Goal: Information Seeking & Learning: Learn about a topic

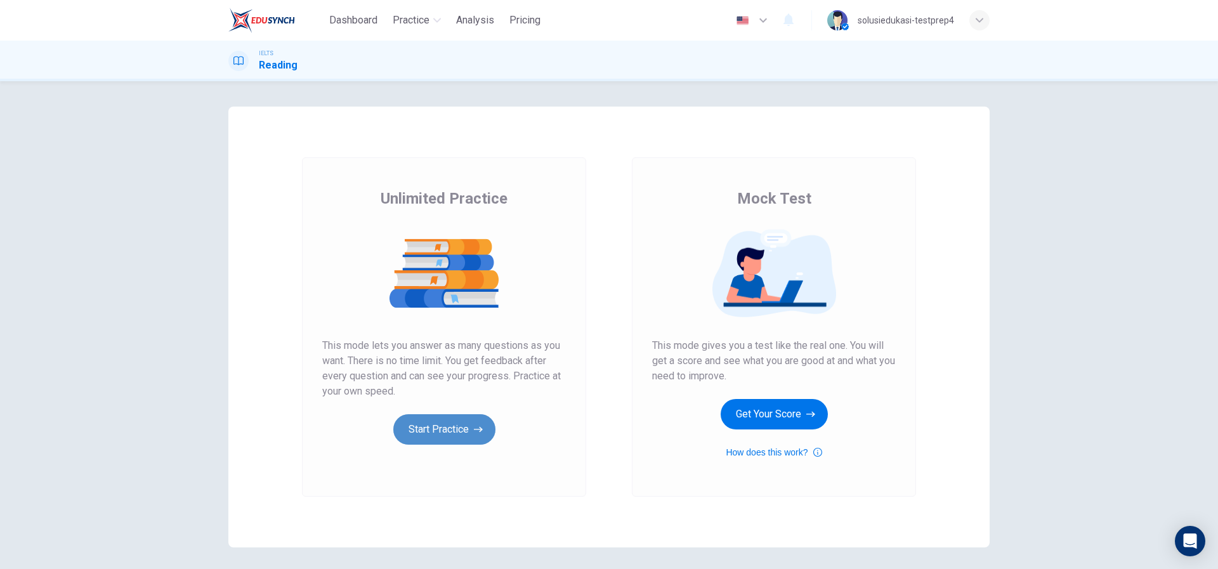
click at [464, 443] on button "Start Practice" at bounding box center [444, 429] width 102 height 30
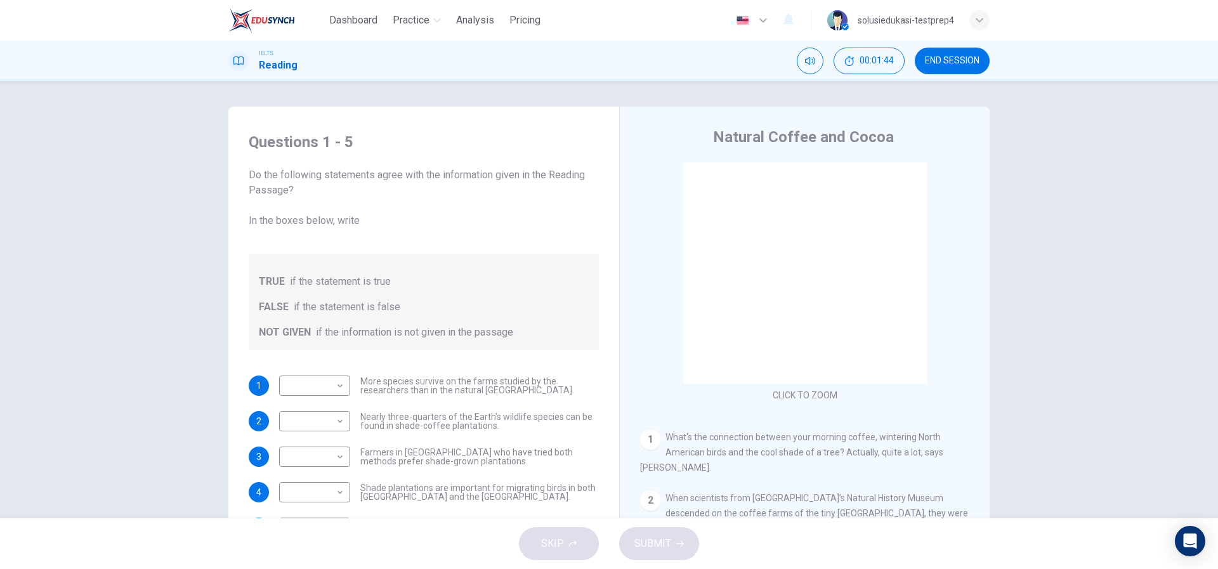
scroll to position [16, 0]
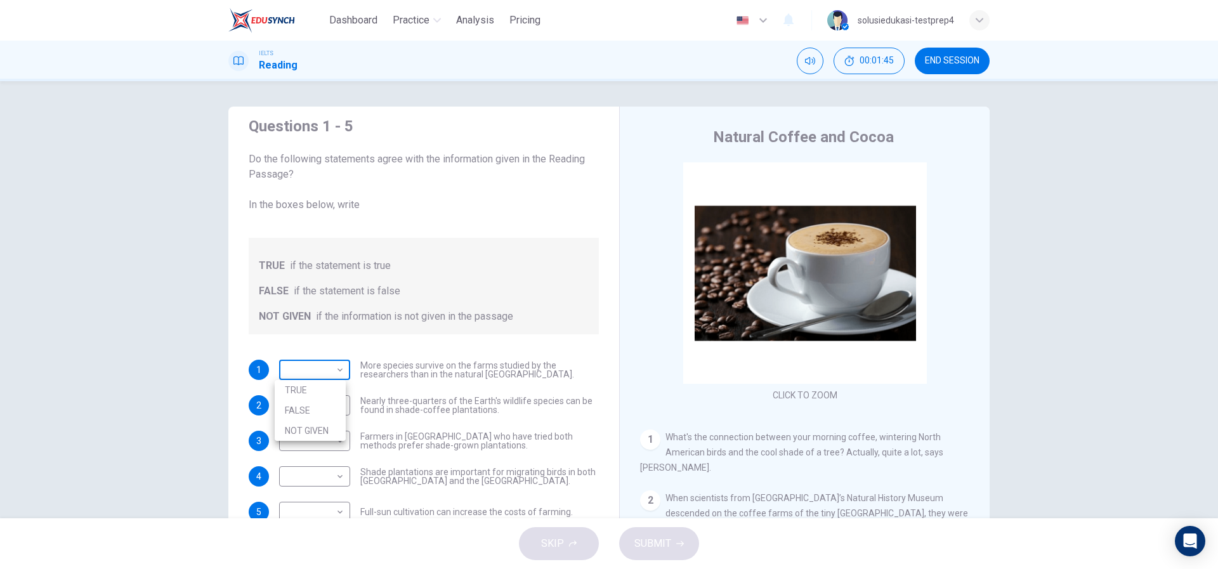
click at [328, 382] on body "Dashboard Practice Analysis Pricing English en ​ solusiedukasi-testprep4 IELTS …" at bounding box center [609, 284] width 1218 height 569
click at [327, 399] on li "TRUE" at bounding box center [310, 390] width 71 height 20
type input "TRUE"
click at [325, 409] on body "Dashboard Practice Analysis Pricing English en ​ solusiedukasi-testprep4 IELTS …" at bounding box center [609, 284] width 1218 height 569
click at [322, 439] on li "FALSE" at bounding box center [310, 446] width 71 height 20
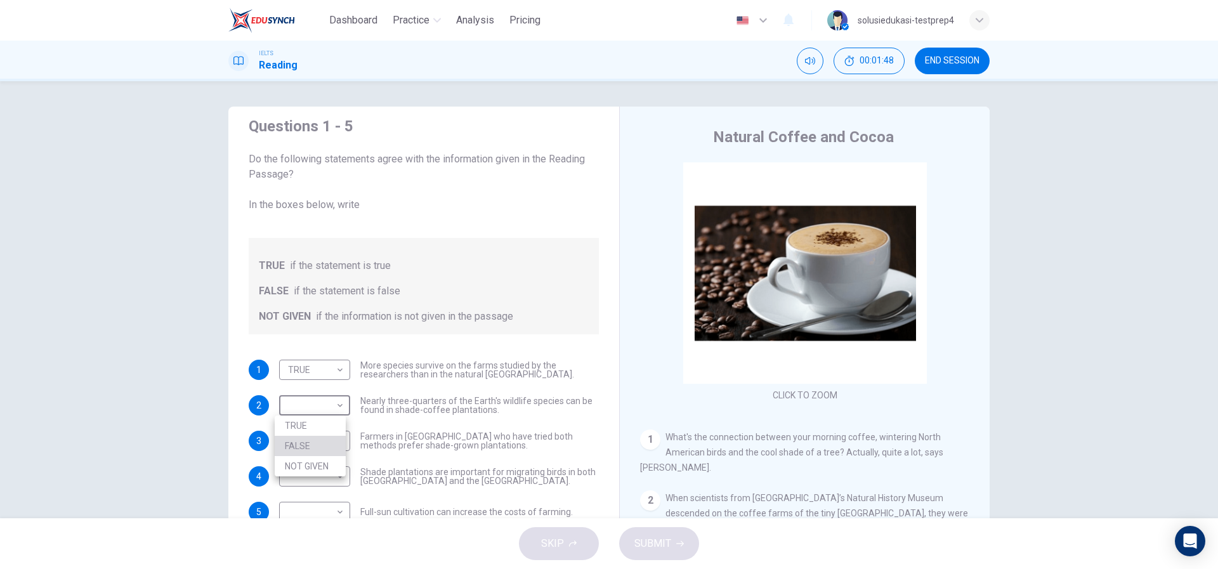
type input "FALSE"
click at [318, 458] on body "Dashboard Practice Analysis Pricing English en ​ solusiedukasi-testprep4 IELTS …" at bounding box center [609, 284] width 1218 height 569
click at [317, 495] on li "TRUE" at bounding box center [310, 497] width 71 height 20
type input "TRUE"
click at [314, 437] on body "Dashboard Practice Analysis Pricing English en ​ solusiedukasi-testprep4 IELTS …" at bounding box center [609, 284] width 1218 height 569
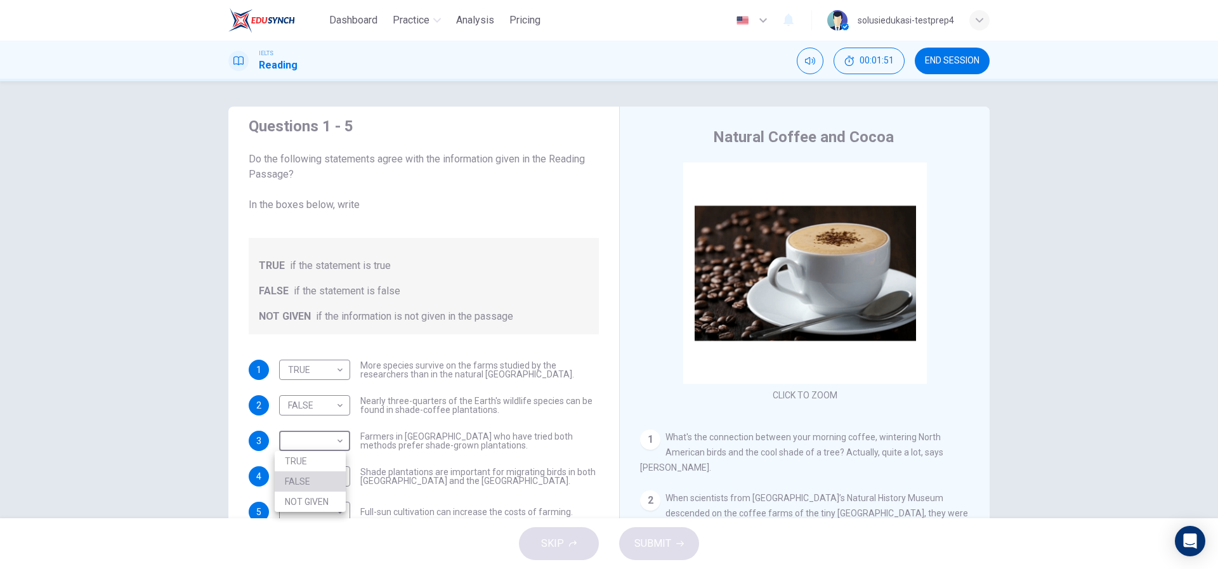
click at [307, 480] on li "FALSE" at bounding box center [310, 481] width 71 height 20
type input "FALSE"
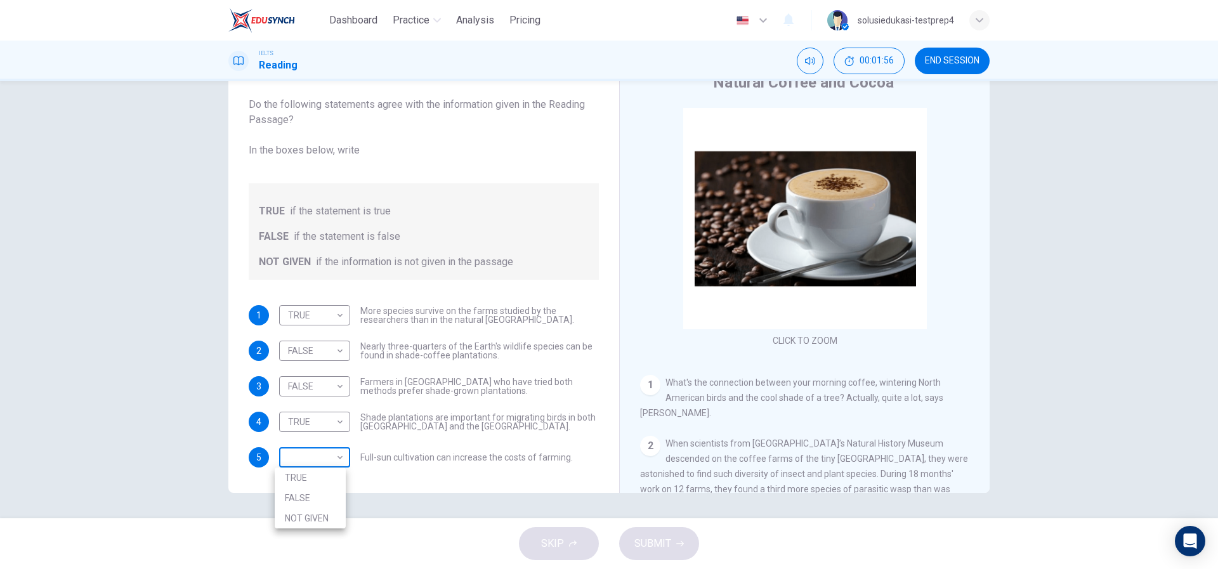
click at [336, 452] on body "Dashboard Practice Analysis Pricing English en ​ solusiedukasi-testprep4 IELTS …" at bounding box center [609, 284] width 1218 height 569
click at [329, 502] on li "FALSE" at bounding box center [310, 498] width 71 height 20
type input "FALSE"
click at [686, 547] on button "SUBMIT" at bounding box center [659, 543] width 80 height 33
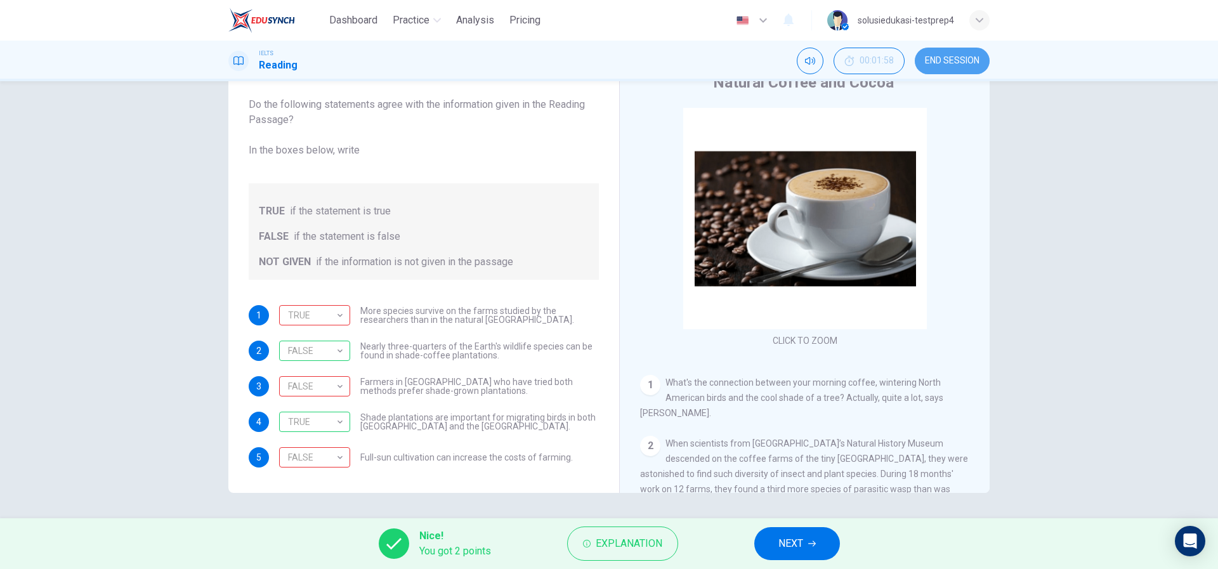
click at [958, 69] on button "END SESSION" at bounding box center [952, 61] width 75 height 27
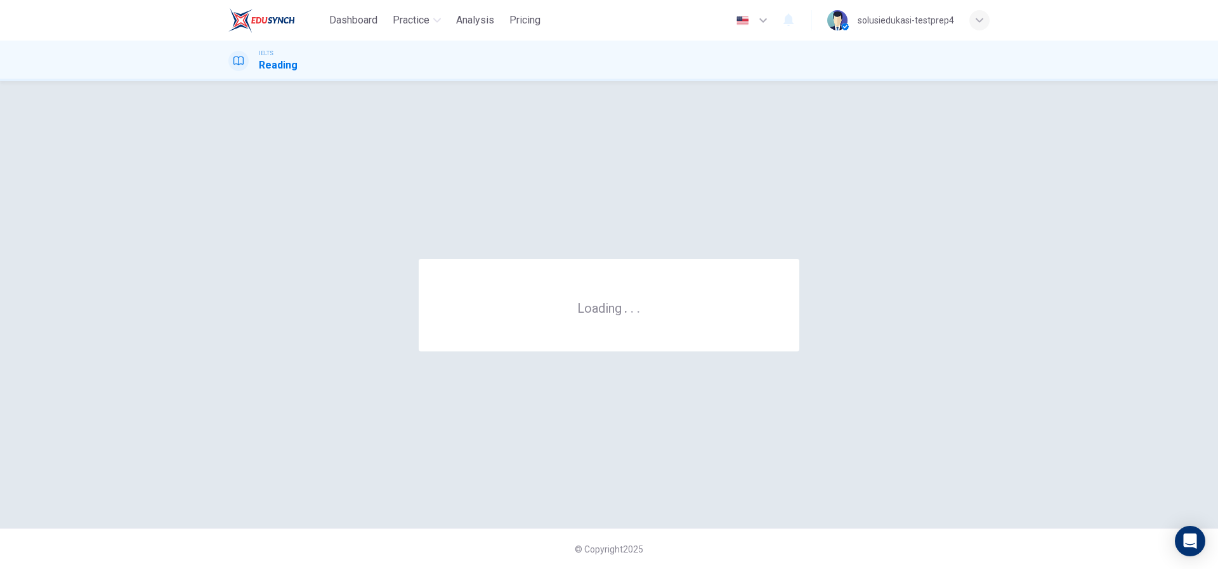
scroll to position [0, 0]
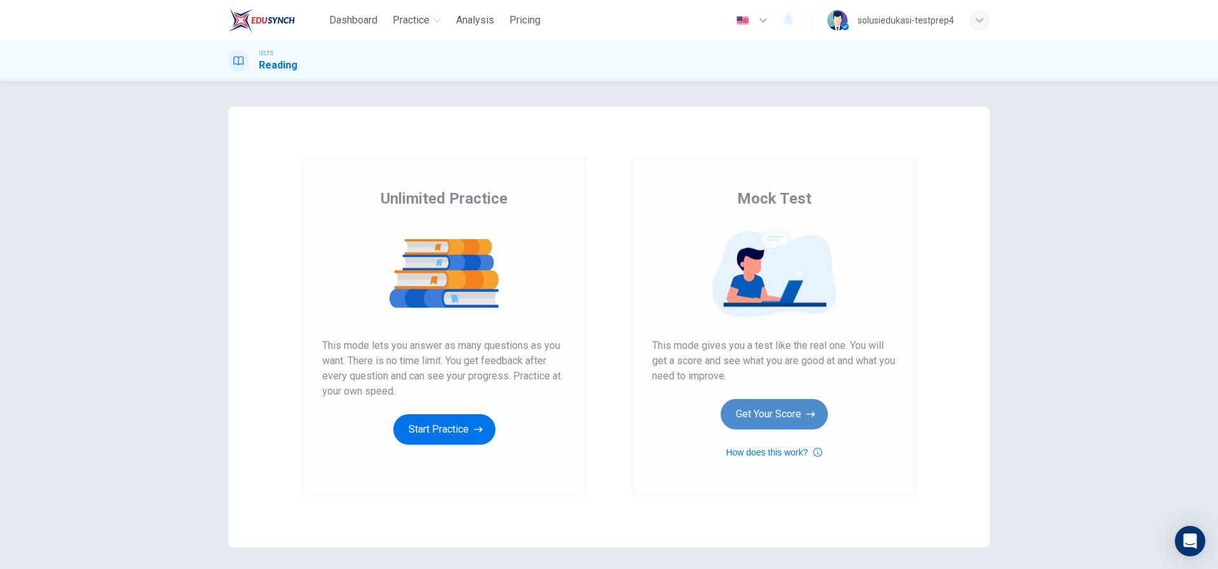
click at [761, 414] on button "Get Your Score" at bounding box center [774, 414] width 107 height 30
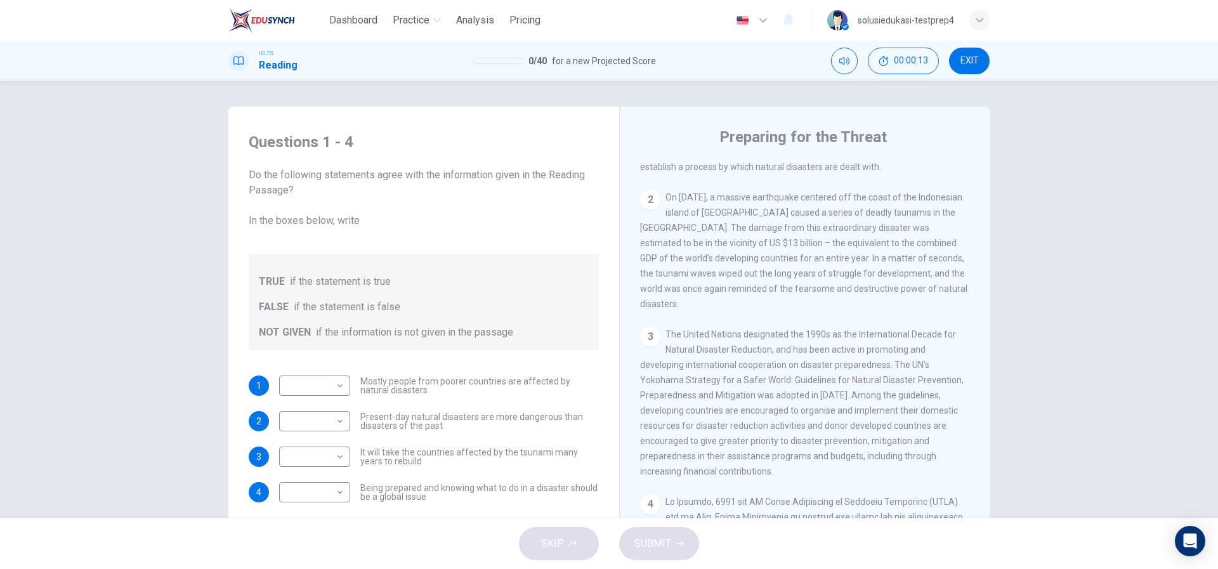
scroll to position [445, 0]
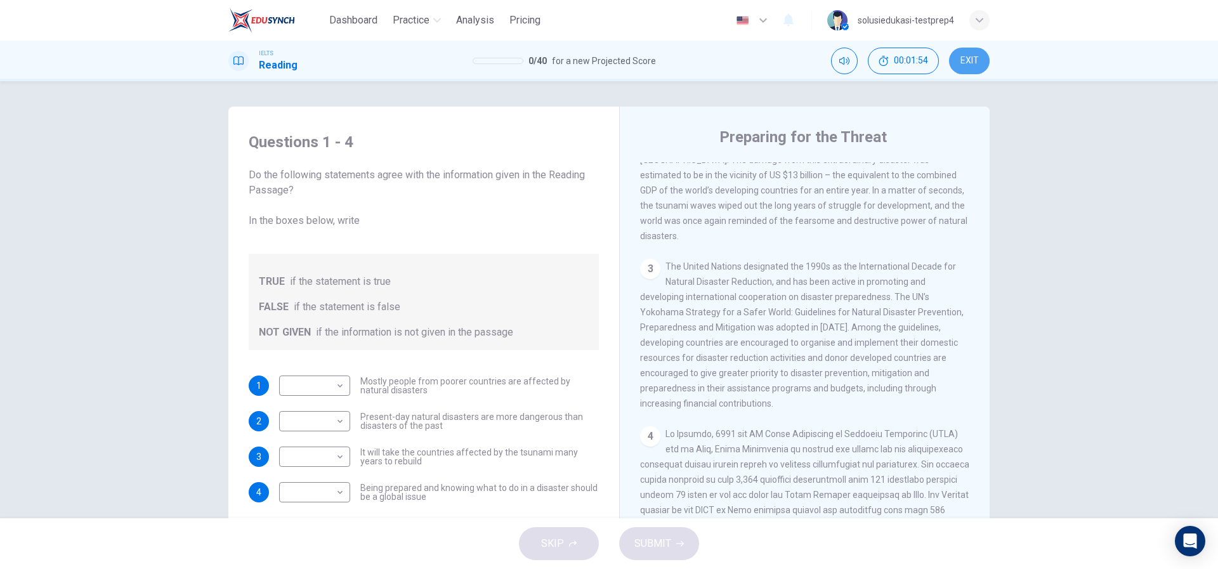
click at [970, 69] on button "EXIT" at bounding box center [969, 61] width 41 height 27
click at [345, 390] on div "​ ​" at bounding box center [314, 386] width 71 height 20
click at [332, 390] on body "Dashboard Practice Analysis Pricing English en ​ solusiedukasi-testprep4 IELTS …" at bounding box center [609, 284] width 1218 height 569
click at [323, 423] on li "FALSE" at bounding box center [310, 426] width 71 height 20
type input "FALSE"
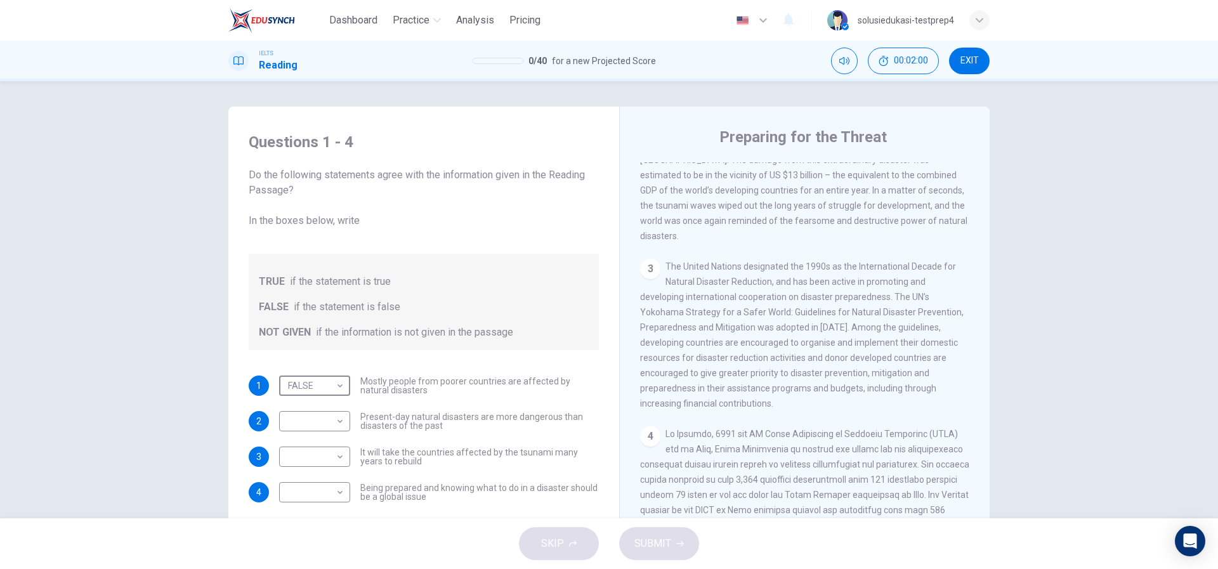
click at [323, 423] on body "Dashboard Practice Analysis Pricing English en ​ solusiedukasi-testprep4 IELTS …" at bounding box center [609, 284] width 1218 height 569
click at [318, 445] on li "TRUE" at bounding box center [310, 441] width 71 height 20
type input "TRUE"
click at [317, 457] on body "Dashboard Practice Analysis Pricing English en ​ solusiedukasi-testprep4 IELTS …" at bounding box center [609, 284] width 1218 height 569
click at [305, 509] on li "NOT GIVEN" at bounding box center [310, 517] width 71 height 20
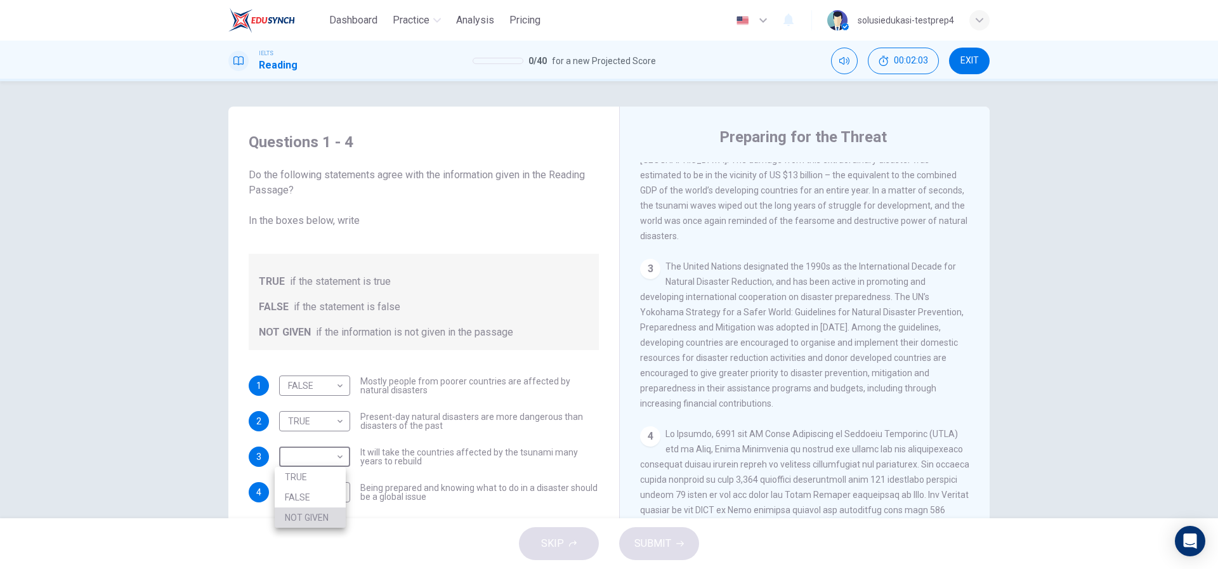
type input "NOT GIVEN"
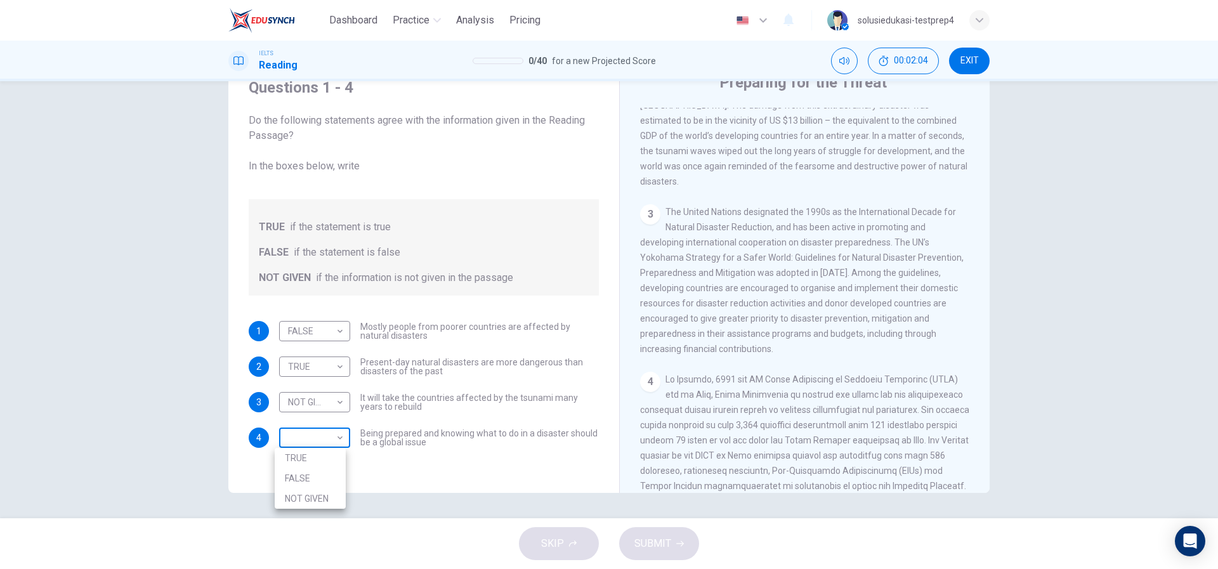
click at [314, 438] on body "Dashboard Practice Analysis Pricing English en ​ solusiedukasi-testprep4 IELTS …" at bounding box center [609, 284] width 1218 height 569
click at [317, 481] on li "FALSE" at bounding box center [310, 478] width 71 height 20
type input "FALSE"
click at [650, 544] on span "SUBMIT" at bounding box center [652, 544] width 37 height 18
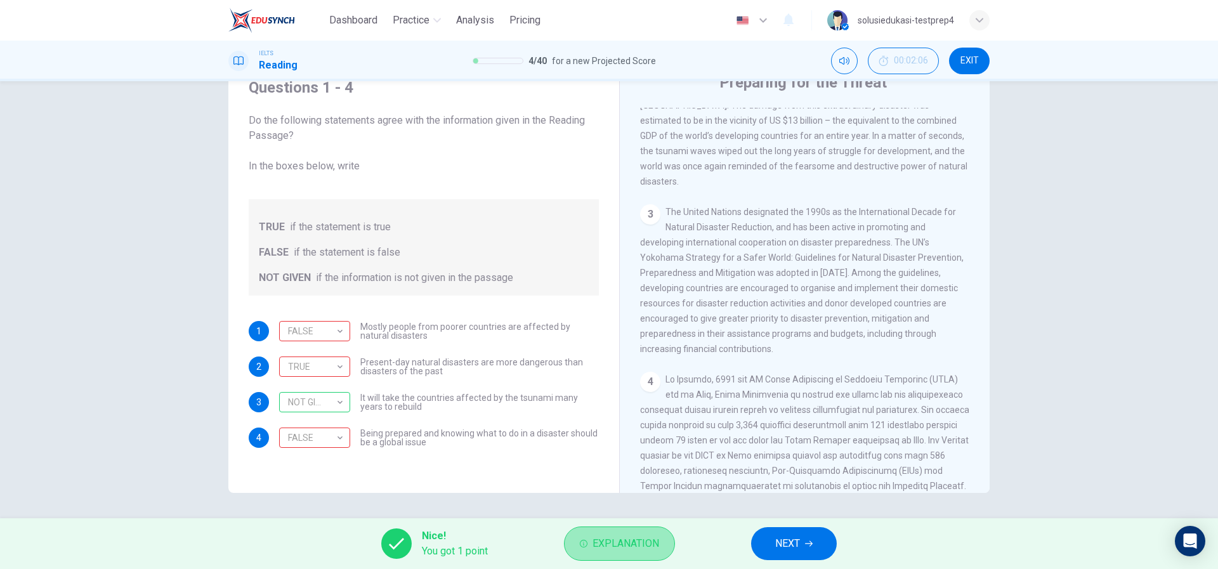
click at [626, 542] on span "Explanation" at bounding box center [625, 544] width 67 height 18
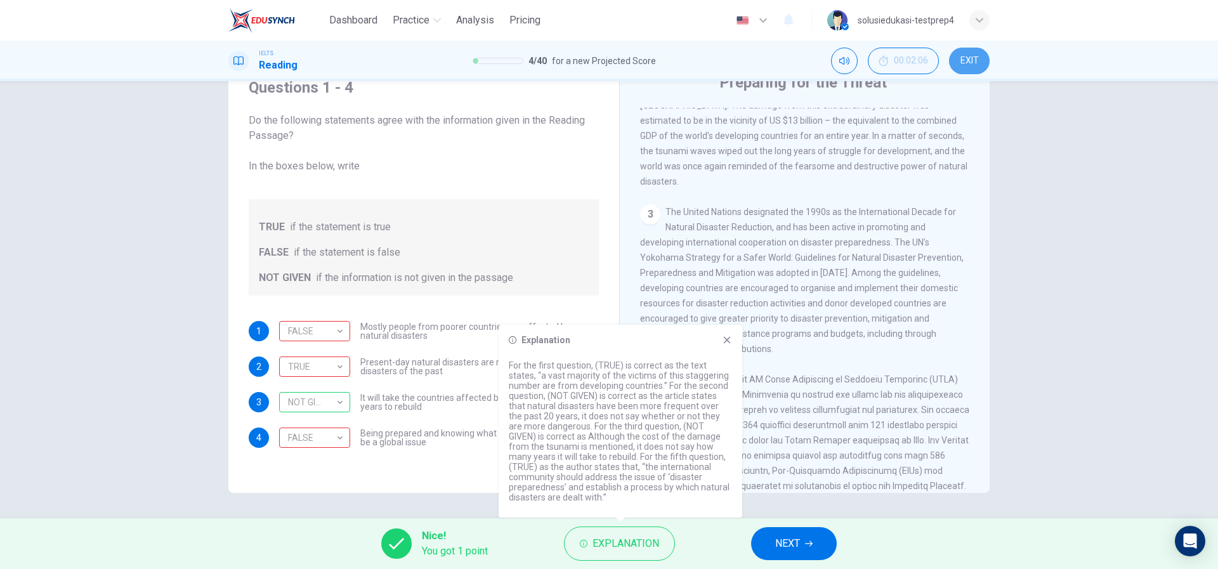
click at [968, 62] on span "EXIT" at bounding box center [969, 61] width 18 height 10
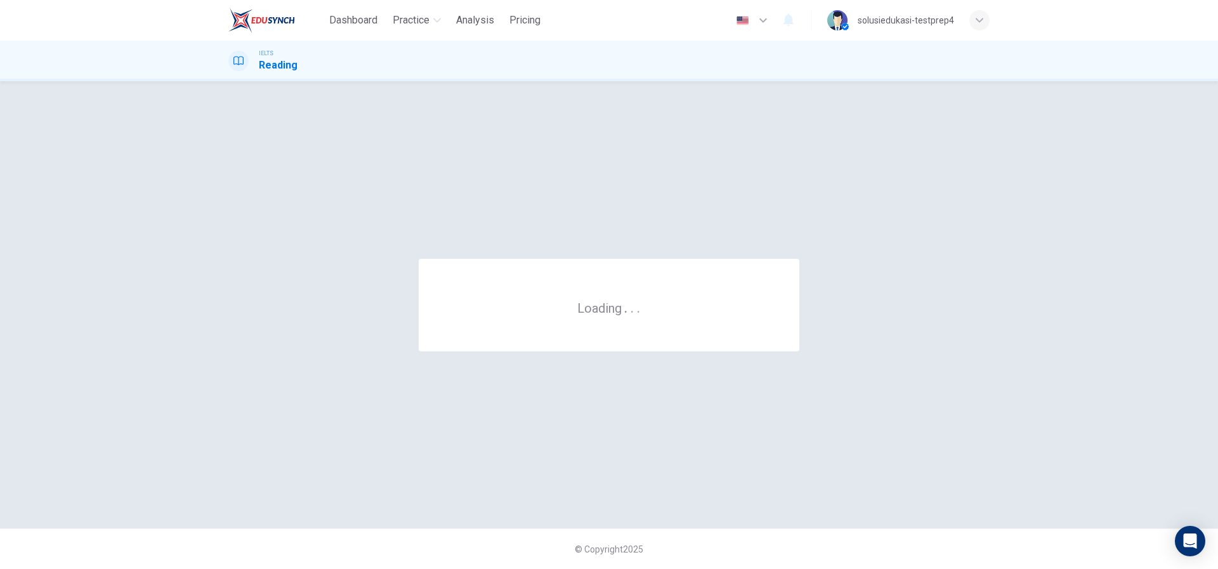
scroll to position [0, 0]
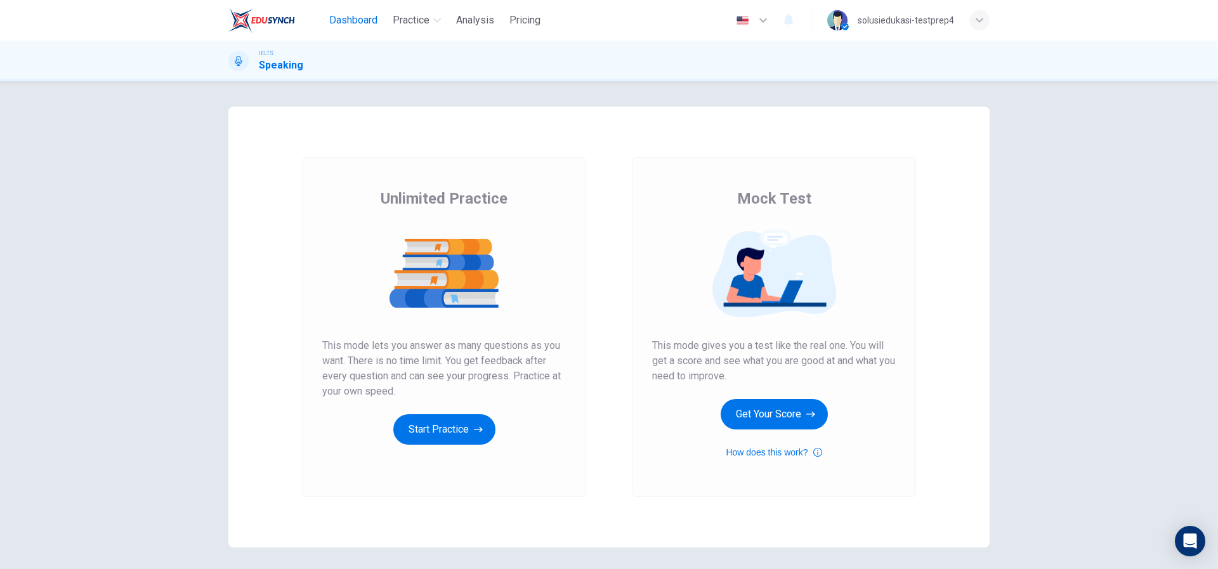
click at [346, 13] on span "Dashboard" at bounding box center [353, 20] width 48 height 15
click at [779, 410] on button "Get Your Score" at bounding box center [774, 414] width 107 height 30
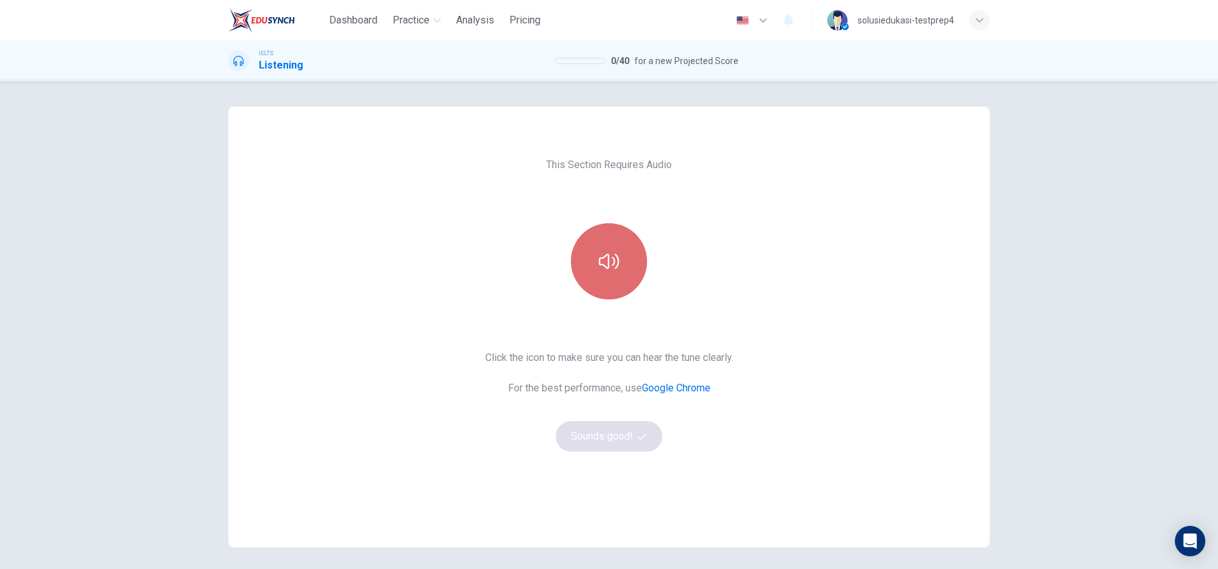
click at [620, 251] on button "button" at bounding box center [609, 261] width 76 height 76
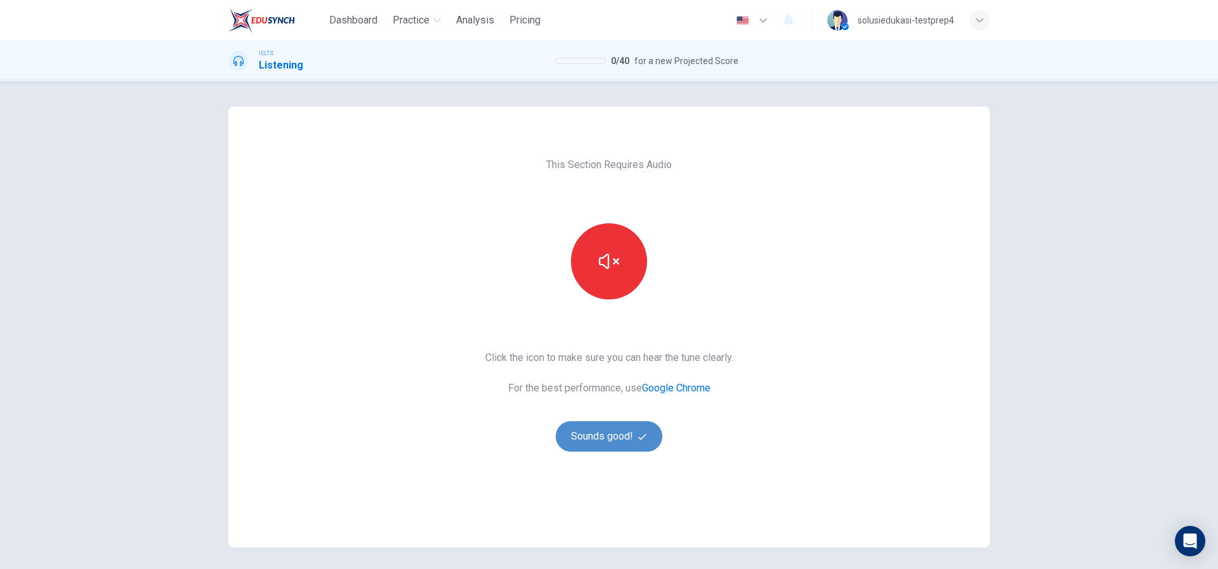
click at [604, 430] on button "Sounds good!" at bounding box center [609, 436] width 107 height 30
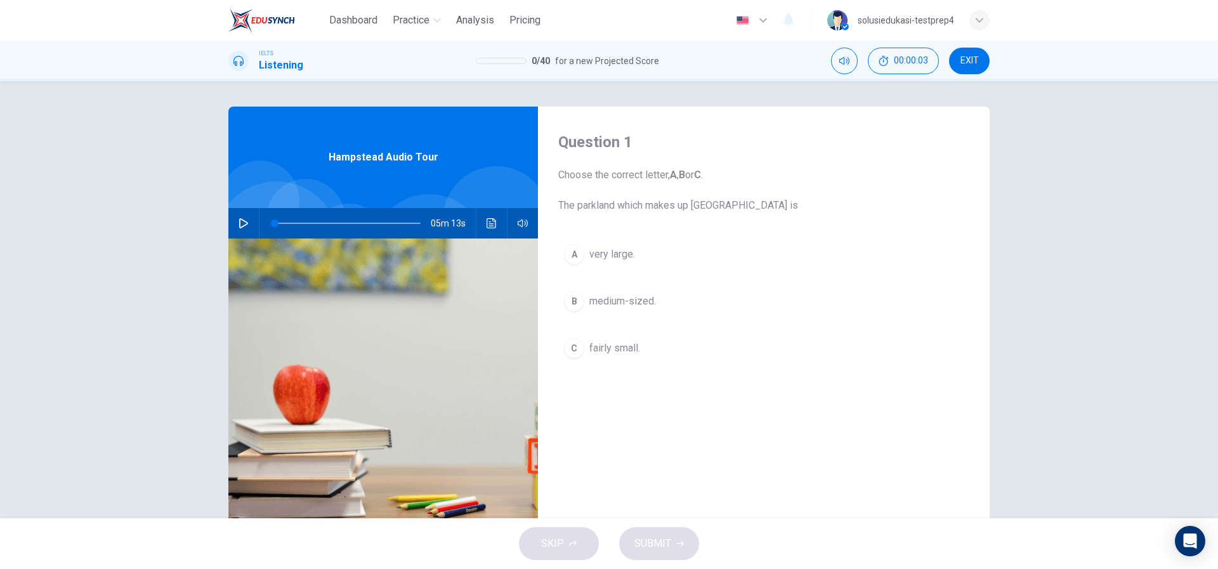
click at [228, 220] on div "05m 13s" at bounding box center [383, 223] width 310 height 30
click at [238, 221] on icon "button" at bounding box center [243, 223] width 10 height 10
click at [489, 225] on icon "Click to see the audio transcription" at bounding box center [492, 223] width 10 height 10
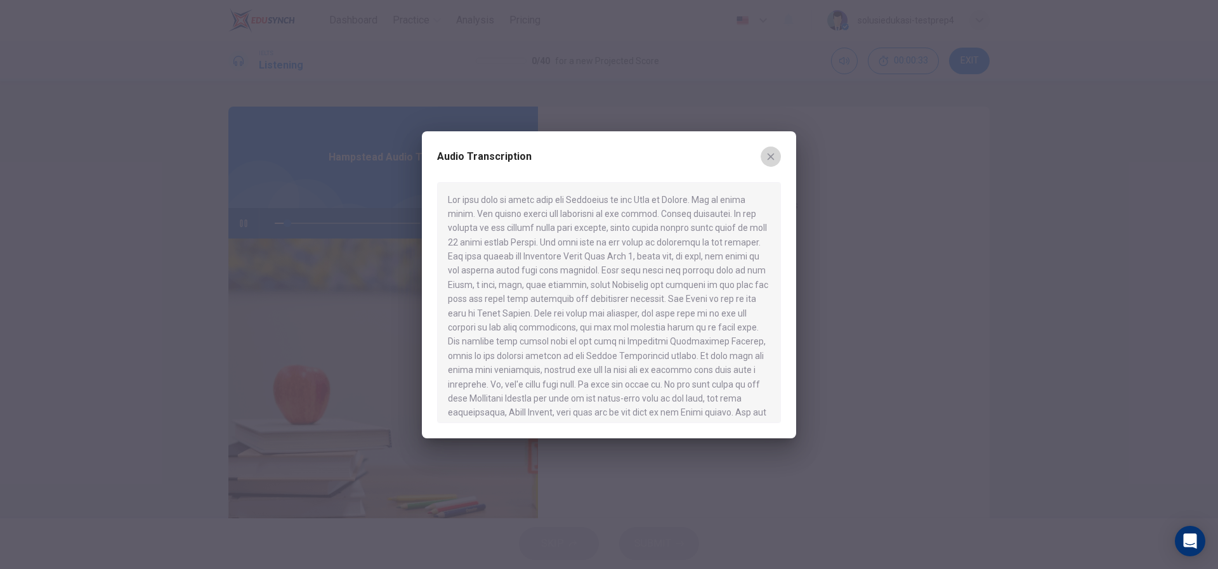
click at [774, 158] on icon "button" at bounding box center [771, 157] width 10 height 10
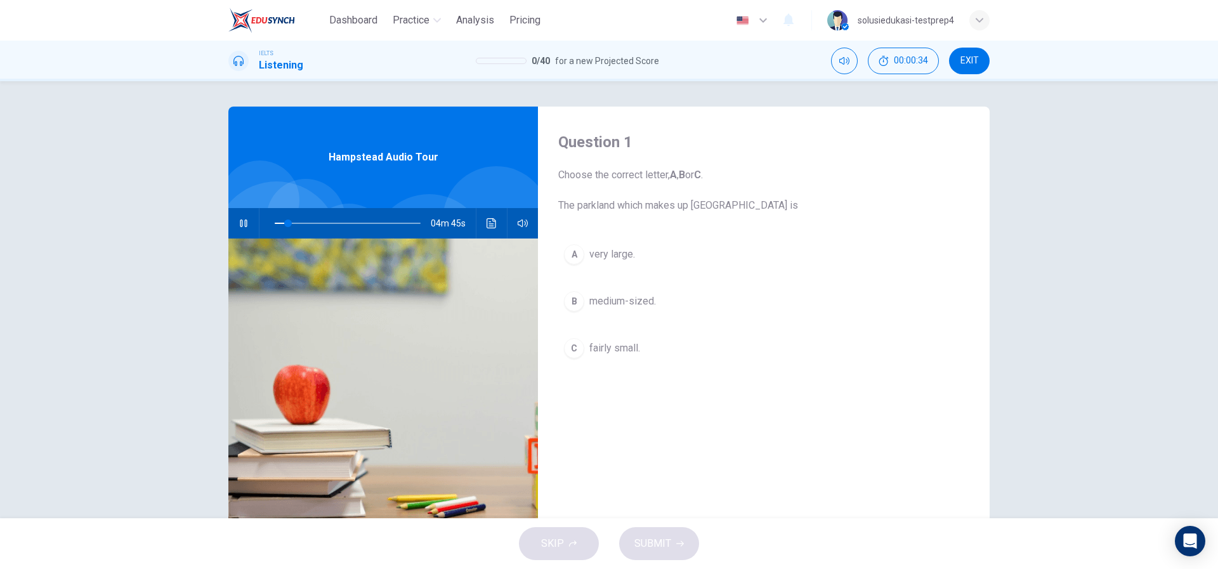
scroll to position [55, 0]
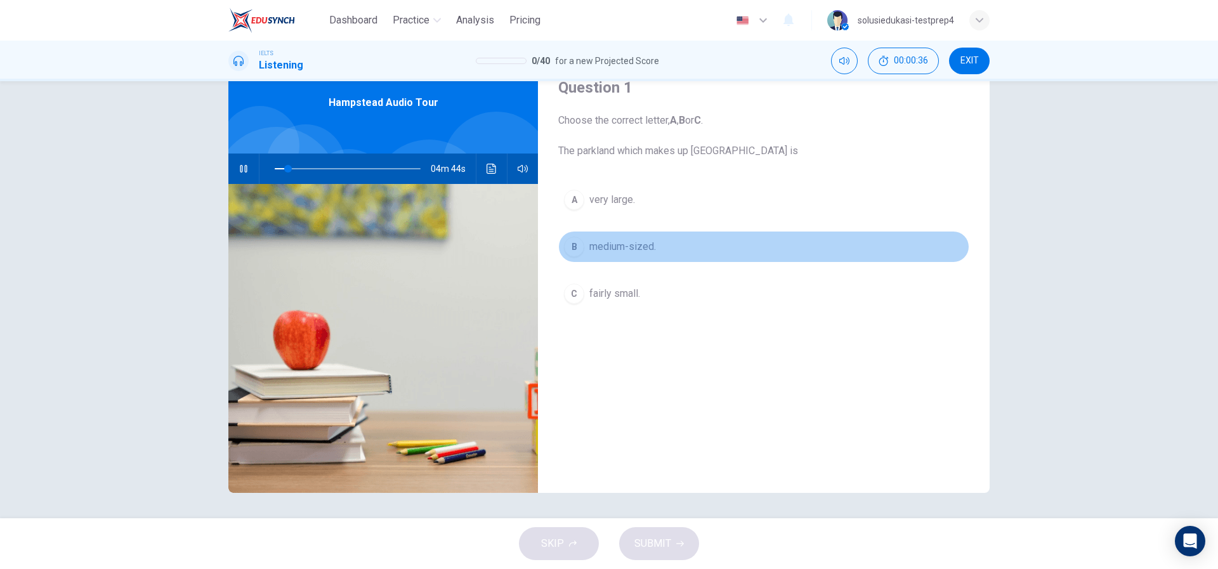
click at [569, 253] on div "B" at bounding box center [574, 247] width 20 height 20
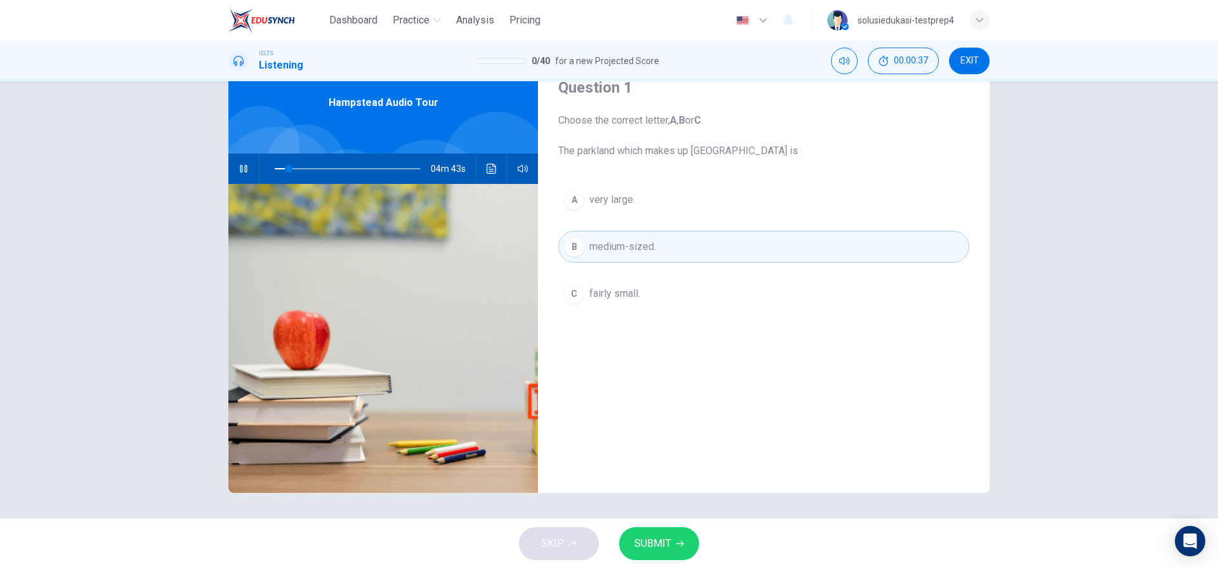
click at [660, 566] on div "SKIP SUBMIT" at bounding box center [609, 543] width 1218 height 51
click at [662, 554] on button "SUBMIT" at bounding box center [659, 543] width 80 height 33
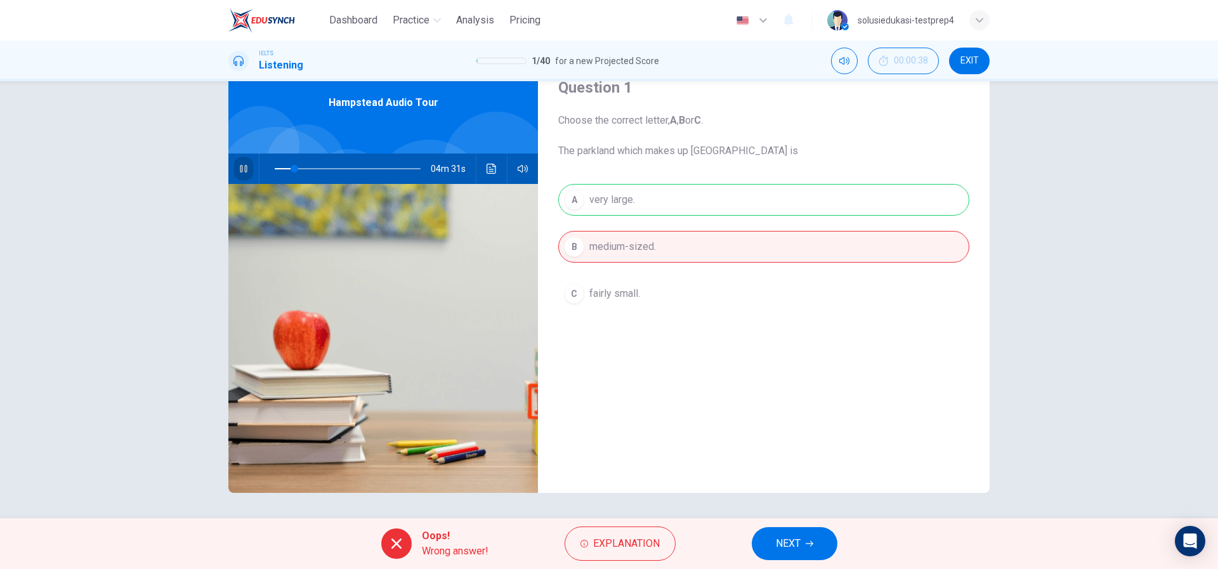
click at [240, 166] on icon "button" at bounding box center [243, 169] width 7 height 8
click at [496, 173] on button "Click to see the audio transcription" at bounding box center [491, 168] width 20 height 30
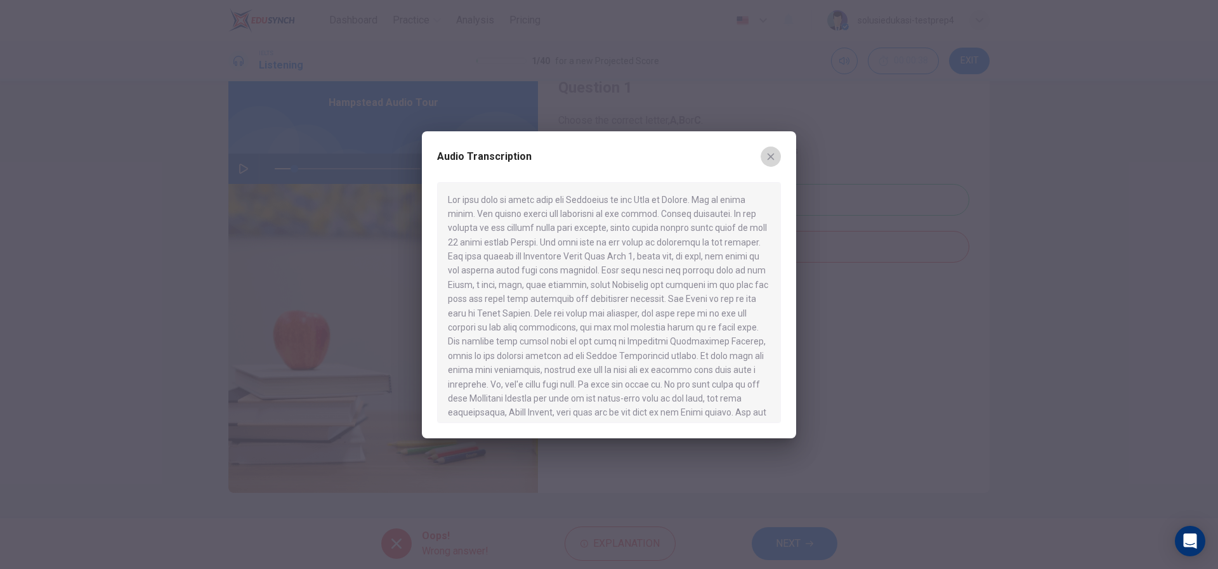
click at [767, 161] on button "button" at bounding box center [771, 157] width 20 height 20
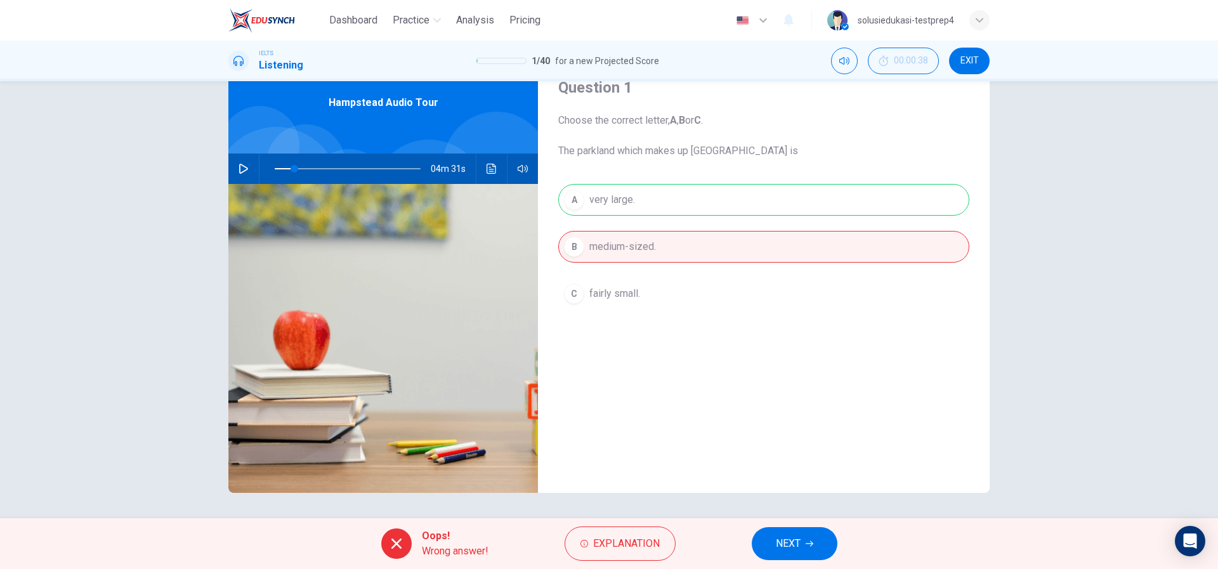
click at [696, 452] on div "Question 1 Choose the correct letter, A , B or C . The parkland which makes up …" at bounding box center [764, 272] width 452 height 441
click at [619, 538] on span "Explanation" at bounding box center [626, 544] width 67 height 18
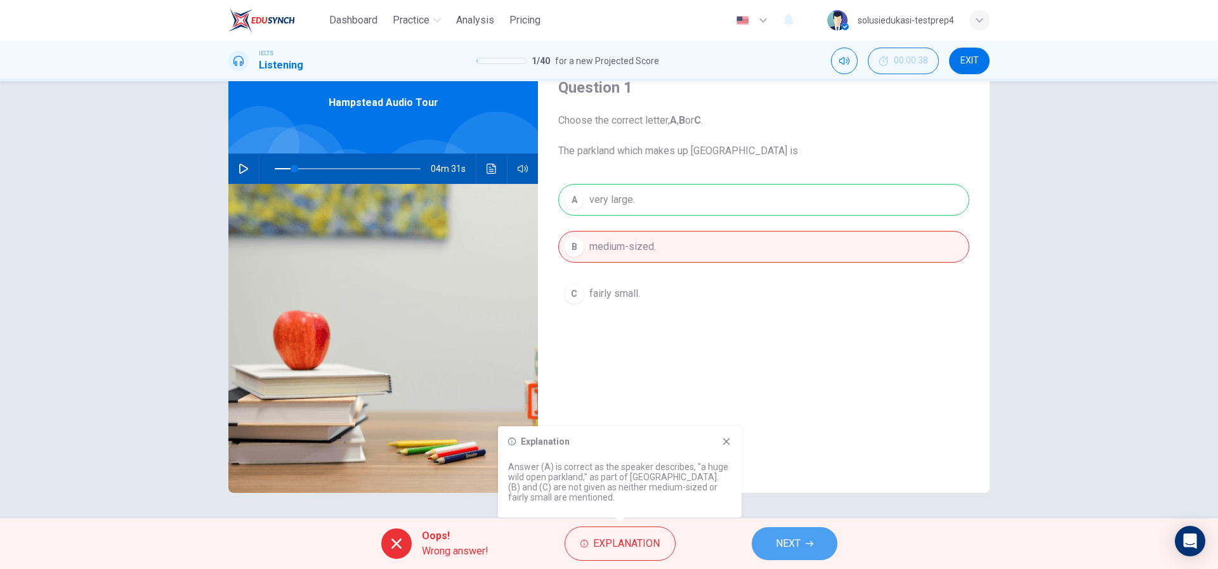
click at [802, 549] on button "NEXT" at bounding box center [795, 543] width 86 height 33
type input "13"
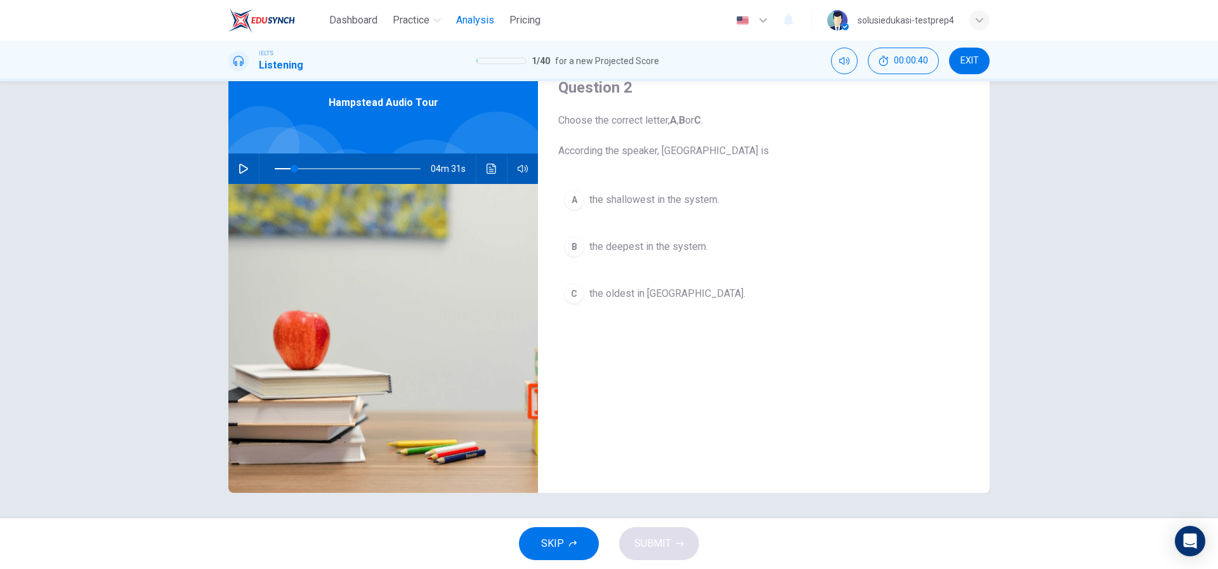
click at [490, 25] on span "Analysis" at bounding box center [475, 20] width 38 height 15
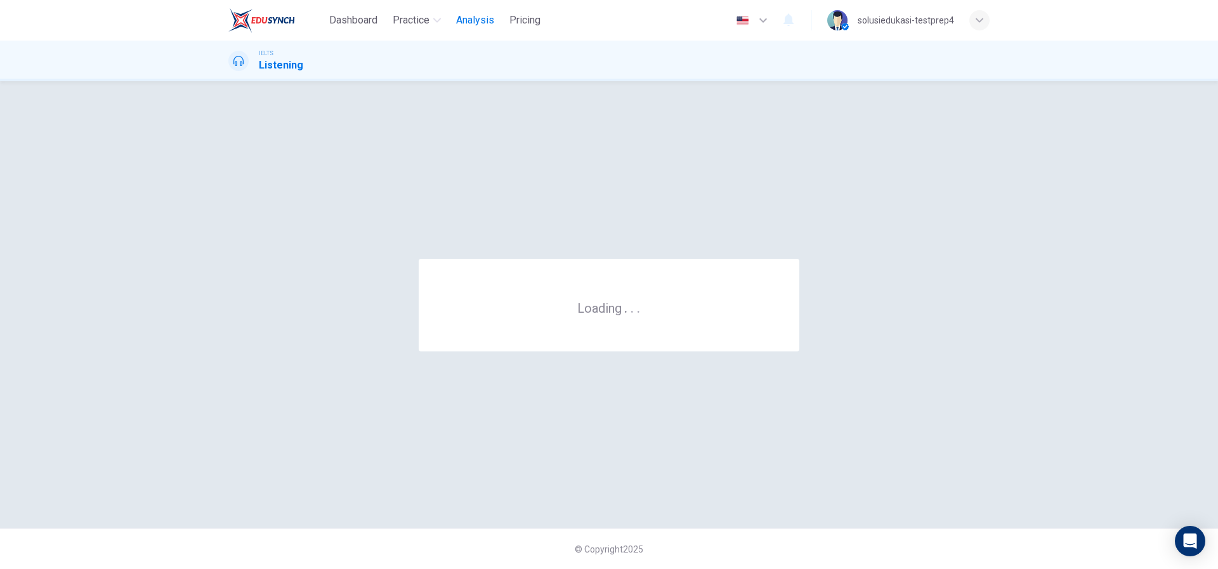
scroll to position [0, 0]
